Goal: Task Accomplishment & Management: Use online tool/utility

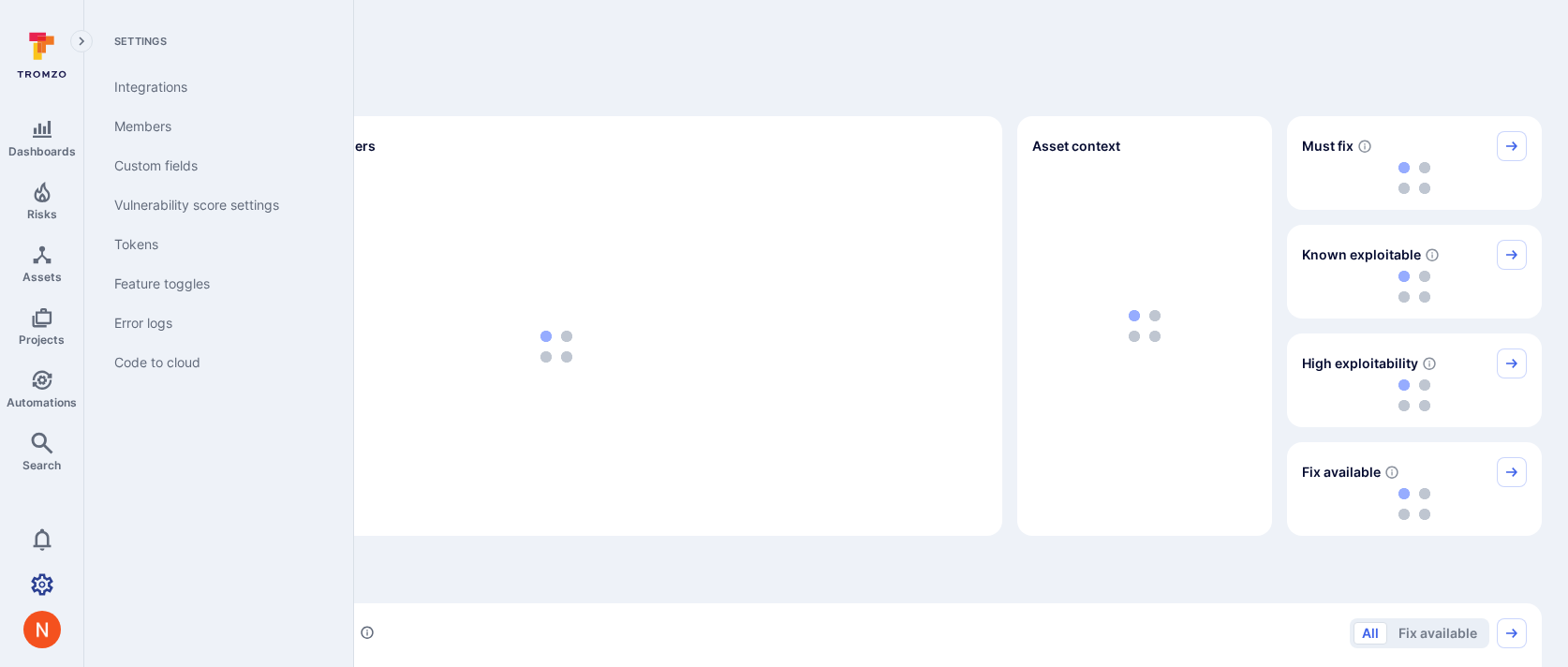
click at [33, 592] on icon "Settings" at bounding box center [42, 584] width 23 height 23
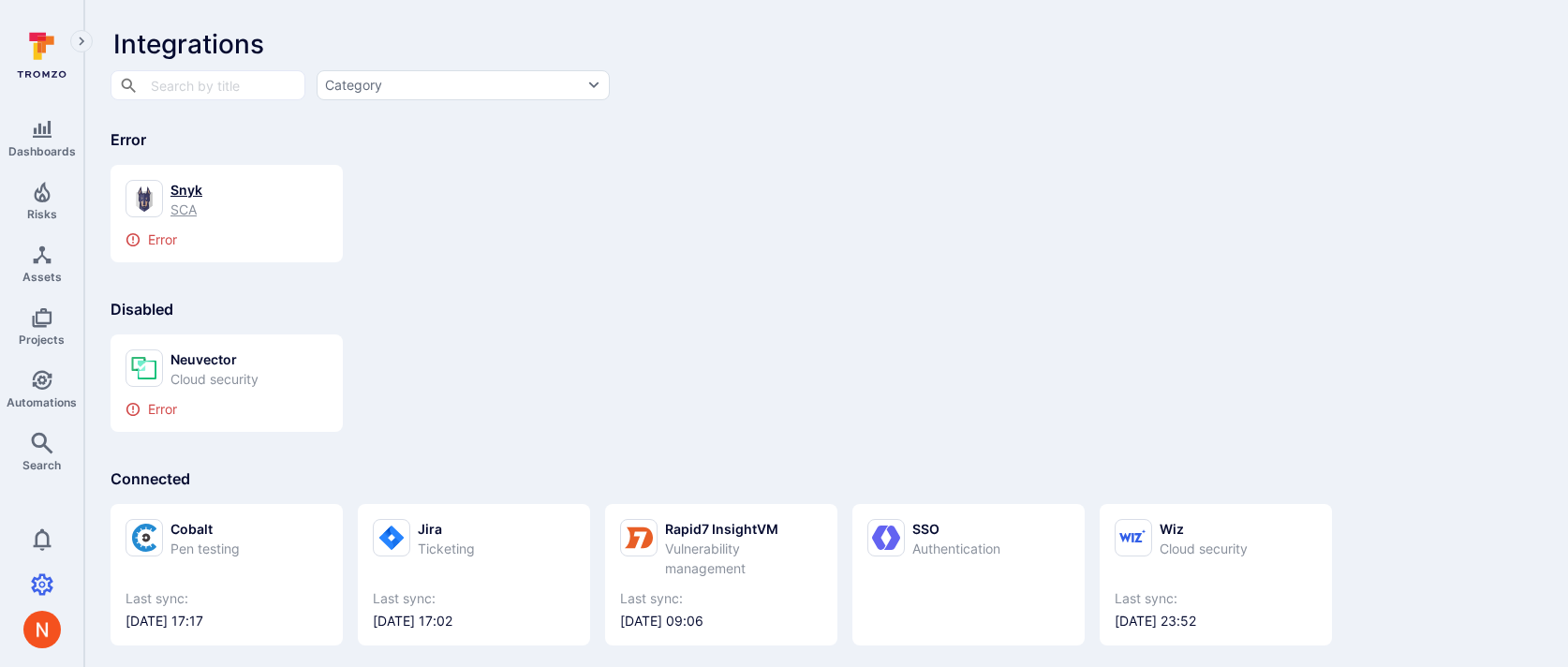
click at [263, 195] on div "Snyk SCA" at bounding box center [227, 199] width 202 height 39
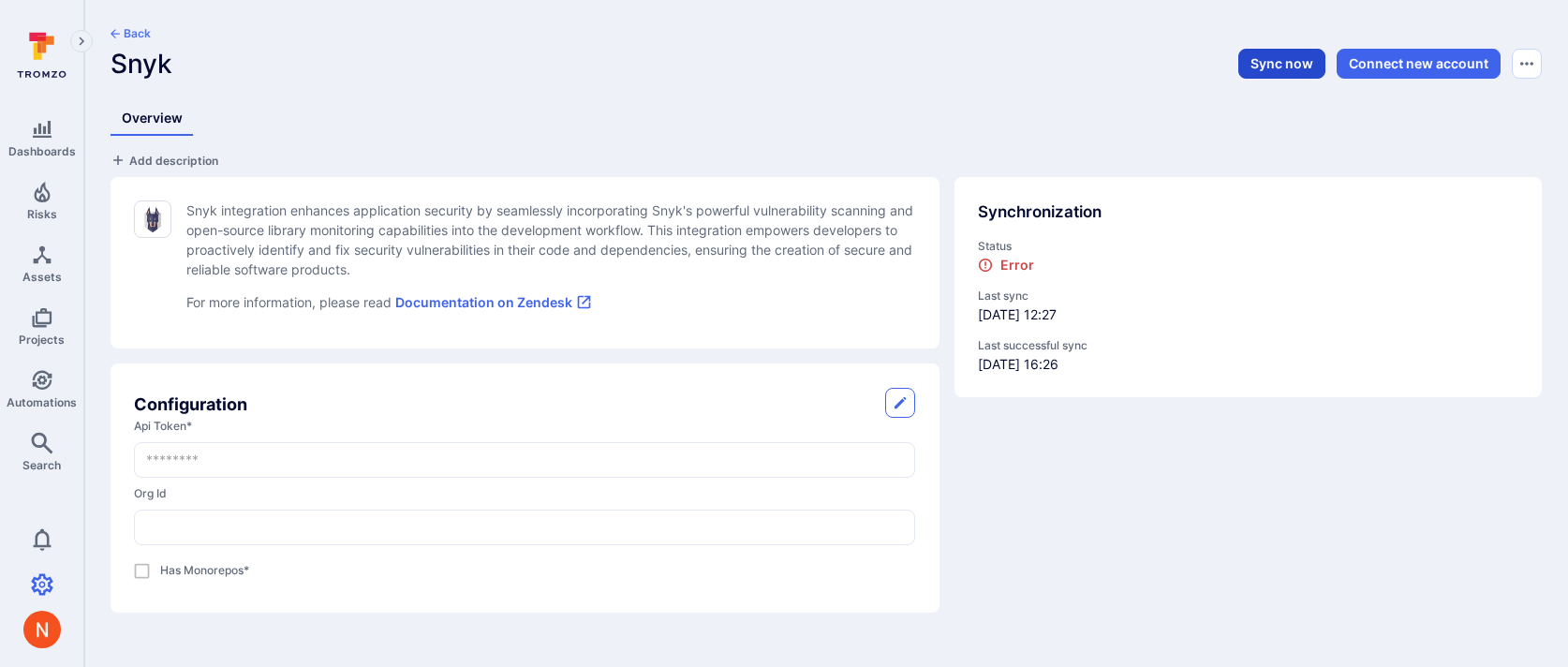
click at [1252, 65] on button "Sync now" at bounding box center [1282, 64] width 87 height 30
